Goal: Find specific page/section: Find specific page/section

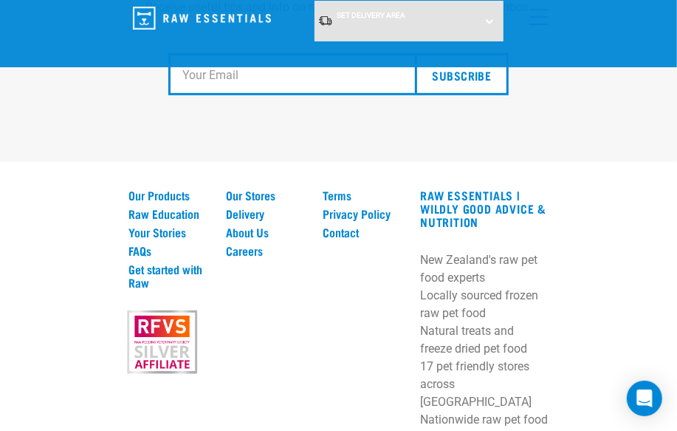
scroll to position [3034, 0]
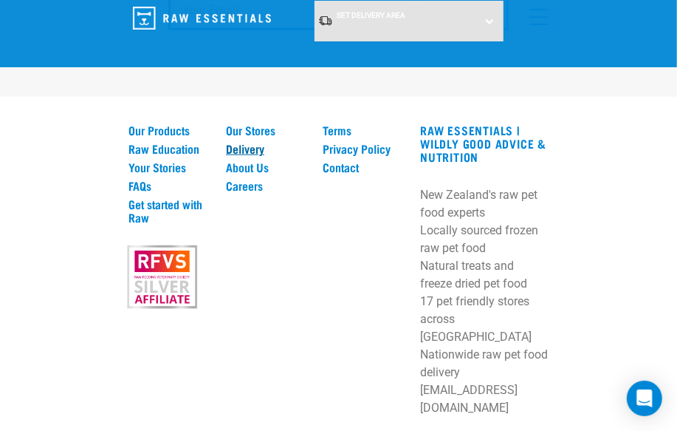
click at [242, 142] on link "Delivery" at bounding box center [266, 148] width 80 height 13
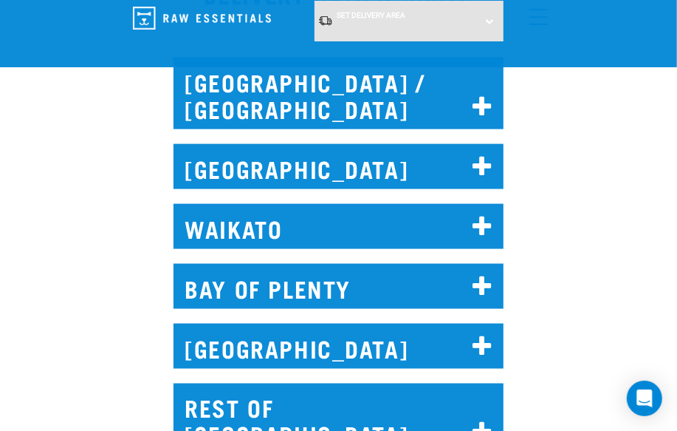
scroll to position [873, 0]
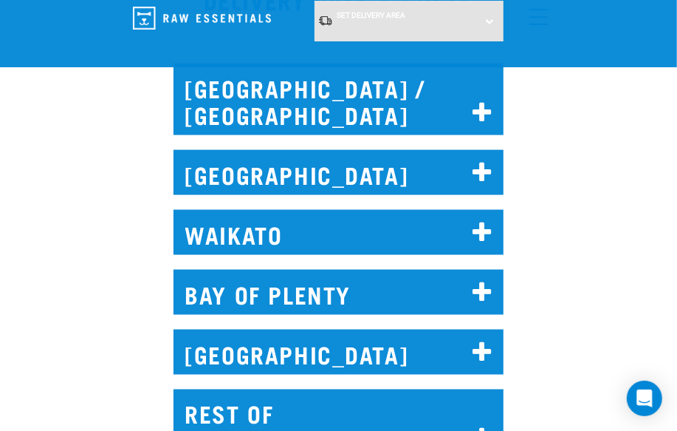
click at [480, 281] on icon at bounding box center [483, 293] width 20 height 24
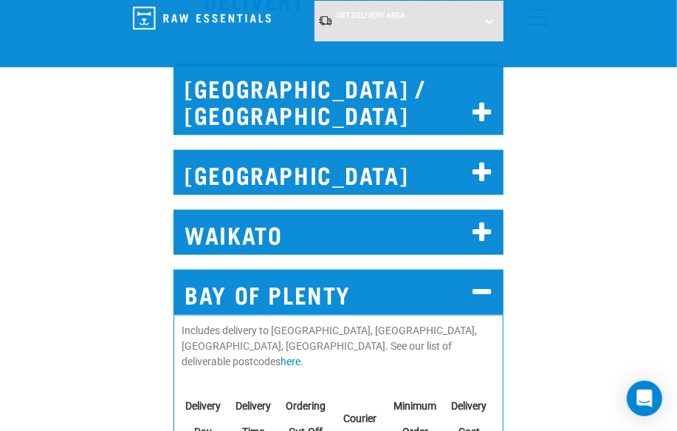
click at [485, 221] on icon at bounding box center [483, 233] width 20 height 24
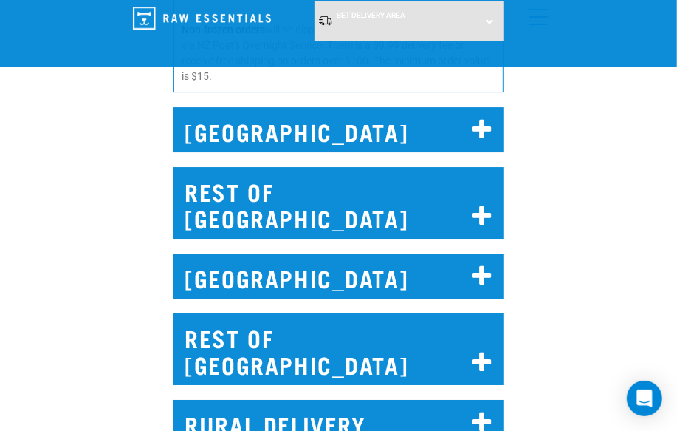
scroll to position [2149, 0]
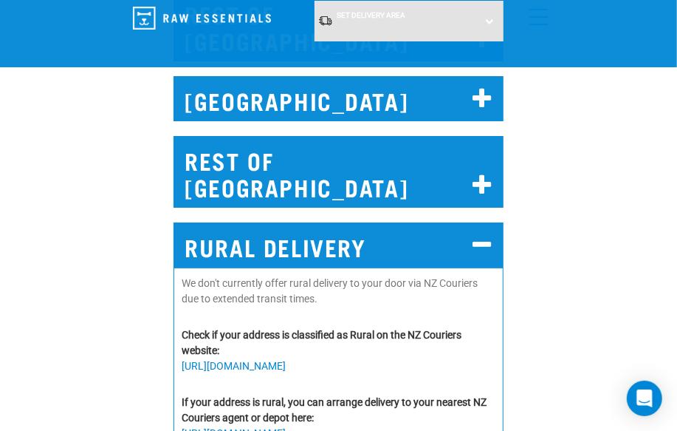
scroll to position [2082, 0]
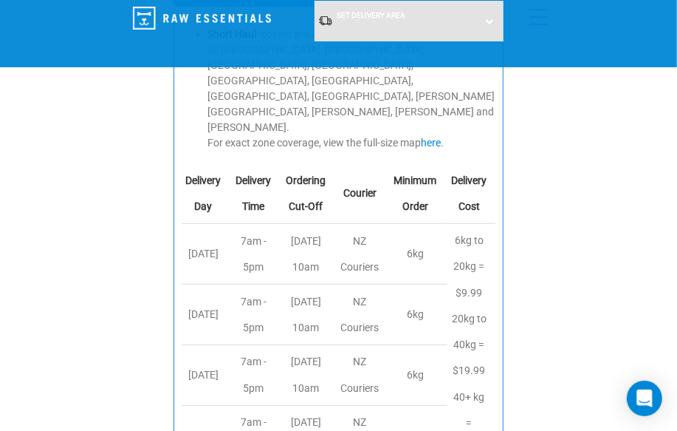
scroll to position [2216, 0]
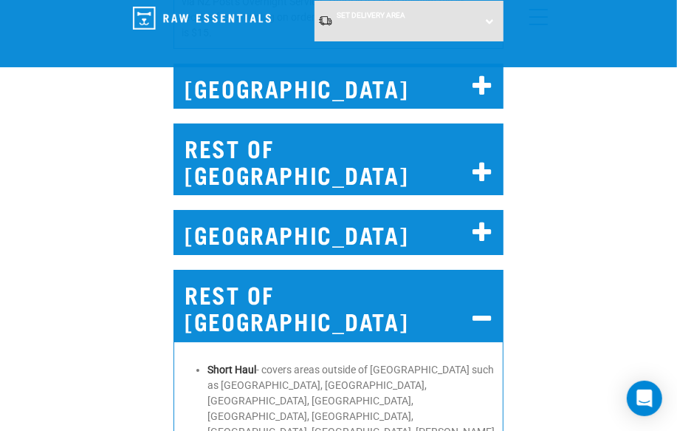
click at [484, 221] on icon at bounding box center [483, 233] width 20 height 24
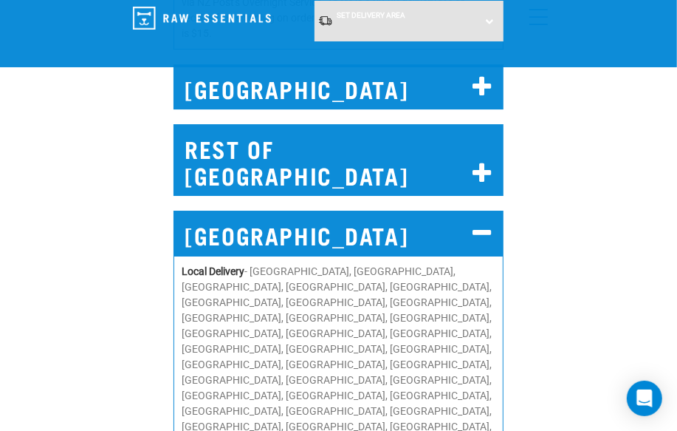
scroll to position [2082, 0]
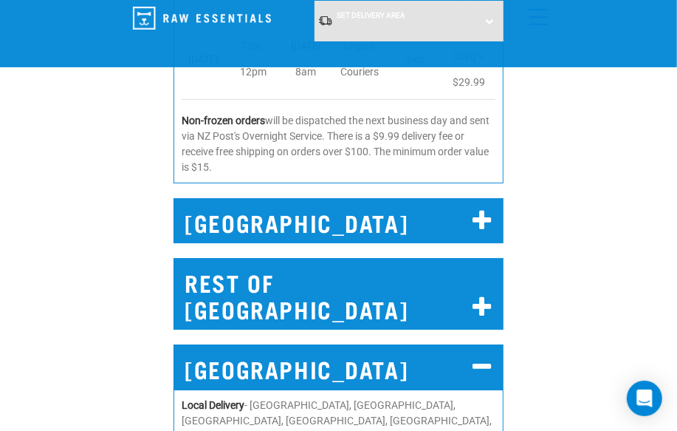
click at [484, 296] on icon at bounding box center [483, 308] width 20 height 24
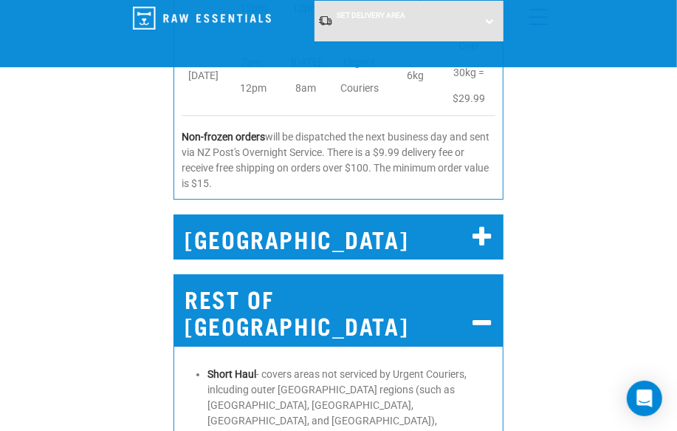
scroll to position [2015, 0]
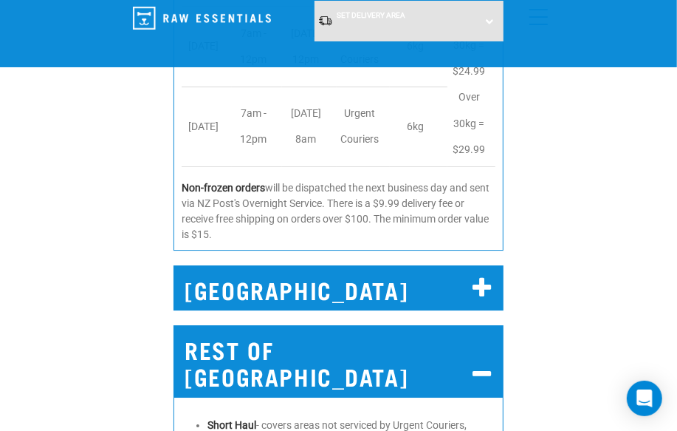
click at [486, 276] on icon at bounding box center [483, 288] width 20 height 24
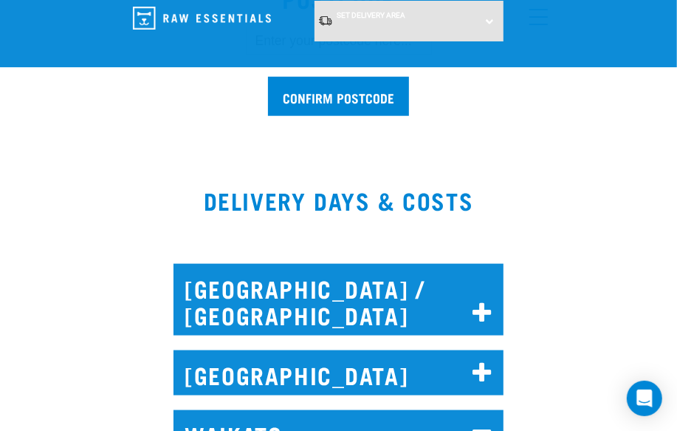
scroll to position [672, 0]
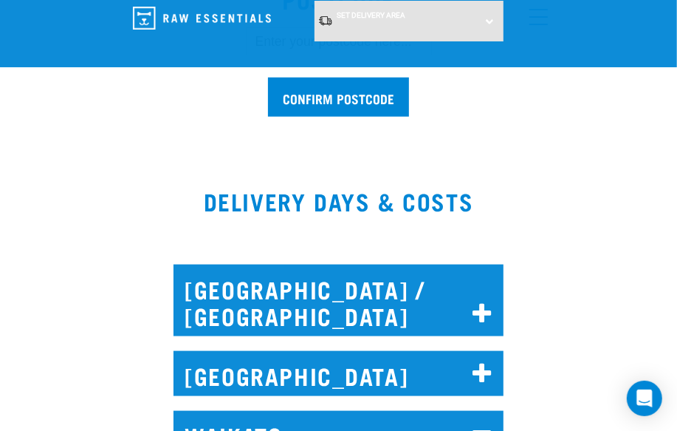
click at [483, 302] on icon at bounding box center [483, 314] width 20 height 24
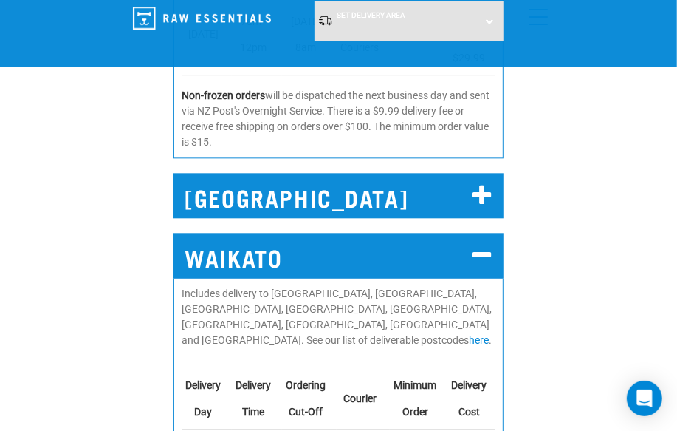
scroll to position [1478, 0]
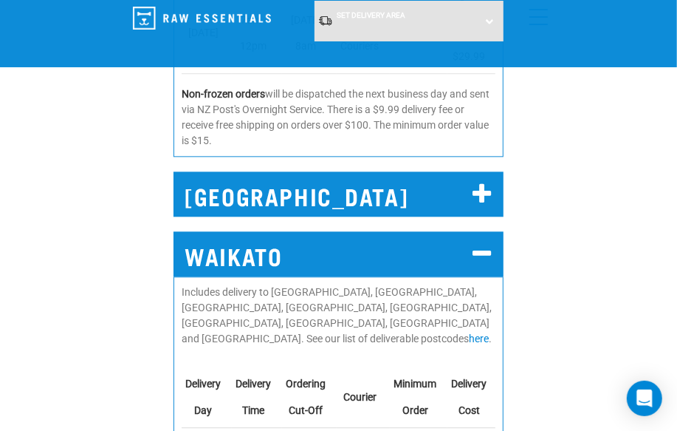
click at [482, 192] on h2 "AUCKLAND" at bounding box center [339, 193] width 330 height 45
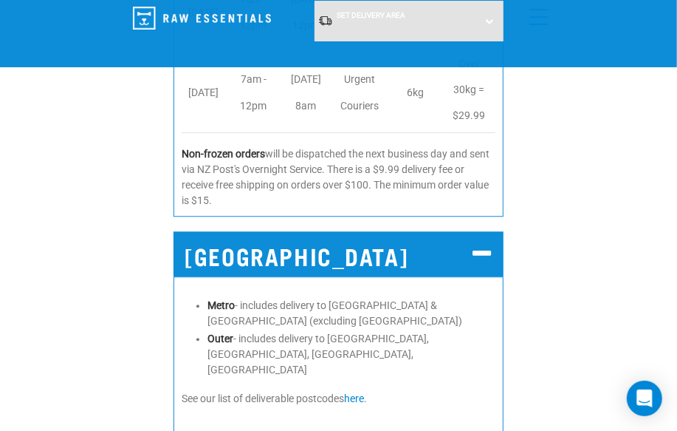
scroll to position [4231, 0]
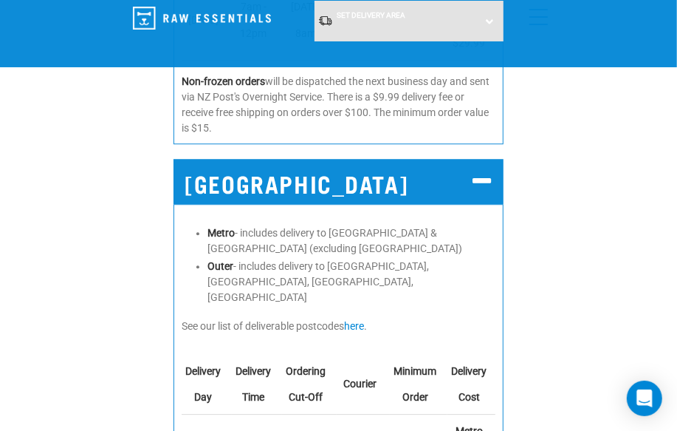
click at [194, 19] on img "dropdown navigation" at bounding box center [202, 18] width 138 height 23
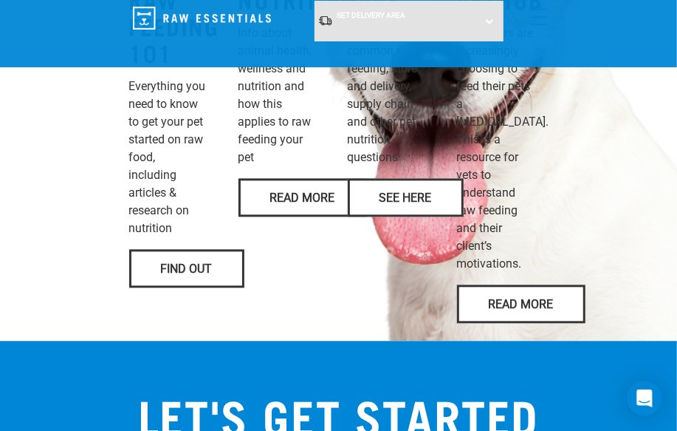
scroll to position [1611, 0]
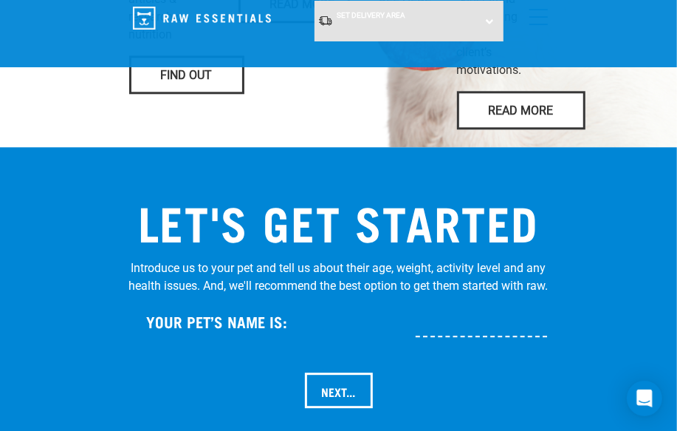
click at [458, 317] on input "text" at bounding box center [530, 320] width 229 height 33
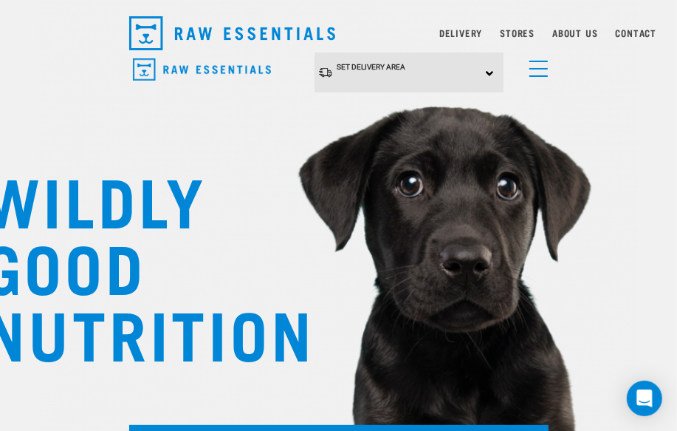
scroll to position [0, 0]
